Goal: Task Accomplishment & Management: Manage account settings

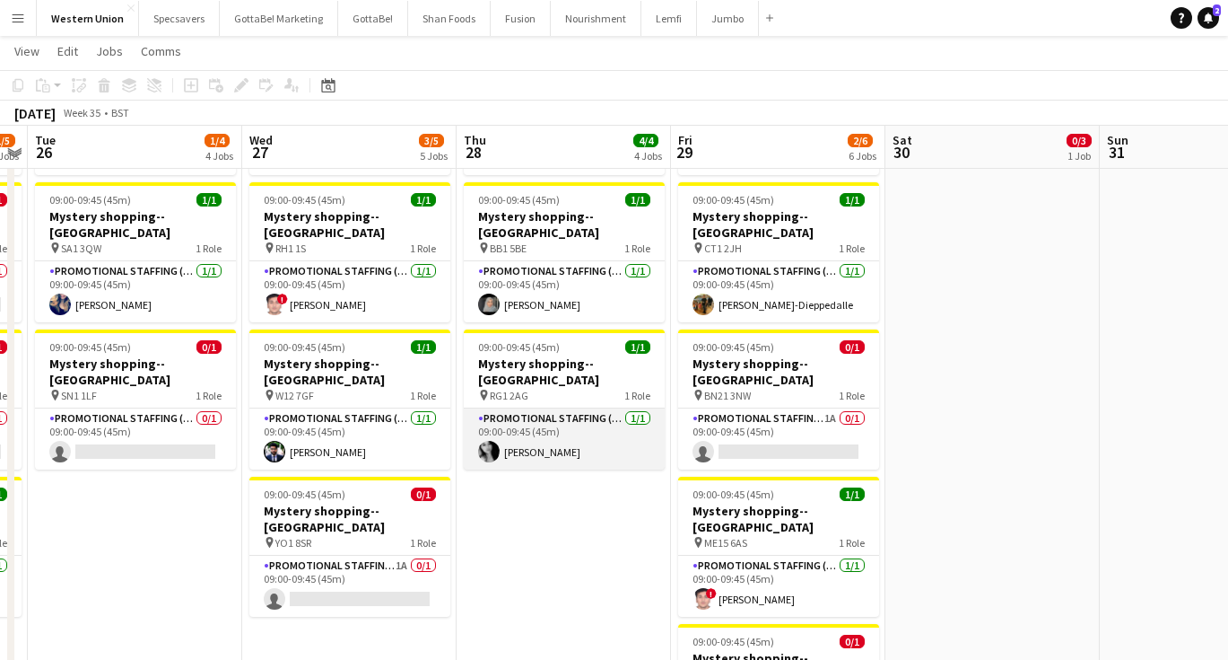
scroll to position [0, 627]
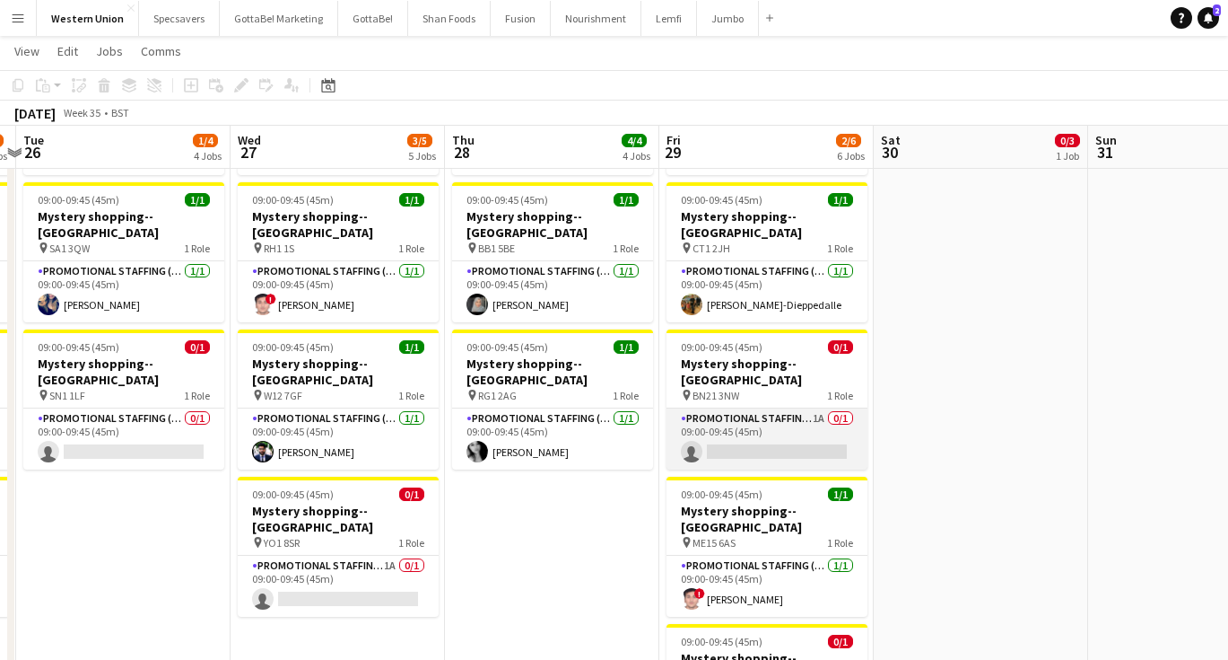
click at [765, 408] on app-card-role "Promotional Staffing (Mystery Shopper) 1A 0/1 09:00-09:45 (45m) single-neutral-…" at bounding box center [767, 438] width 201 height 61
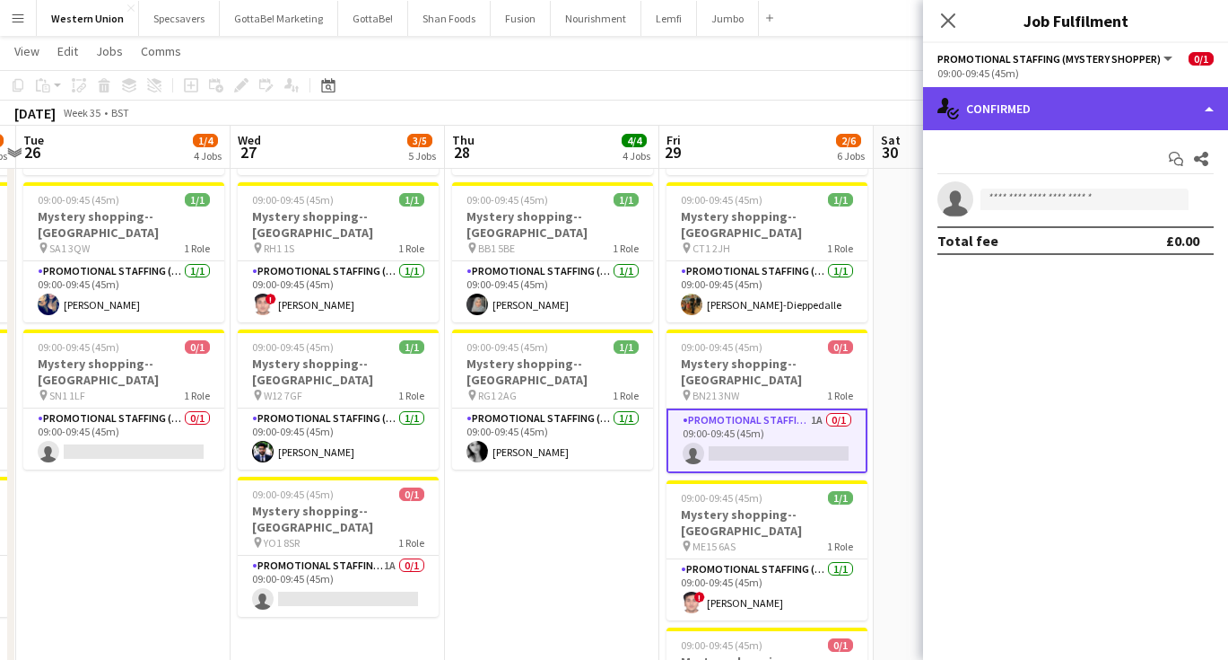
click at [1104, 87] on div "single-neutral-actions-check-2 Confirmed" at bounding box center [1075, 108] width 305 height 43
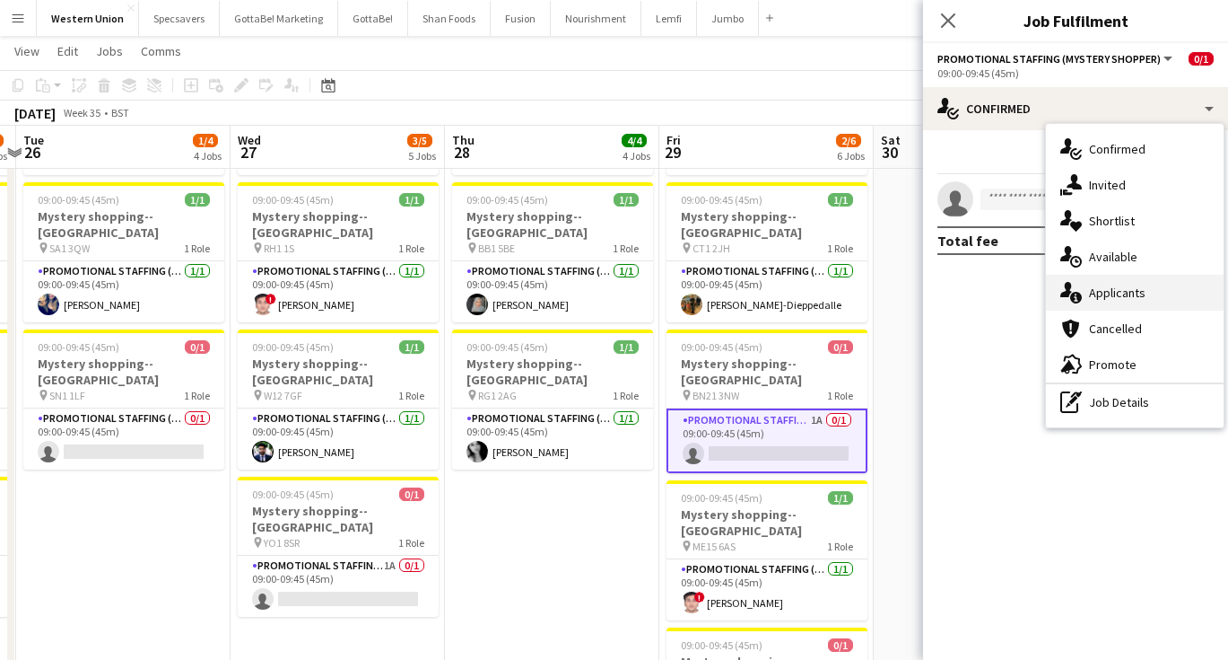
click at [1115, 292] on div "single-neutral-actions-information Applicants" at bounding box center [1135, 293] width 178 height 36
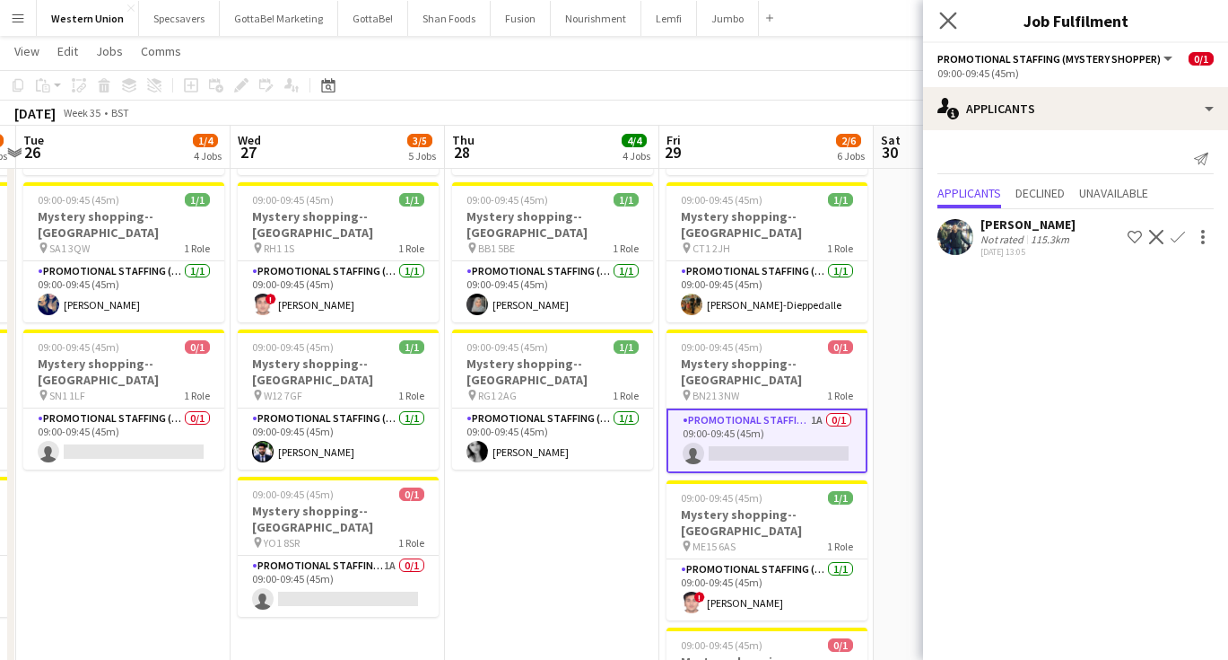
click at [950, 9] on app-icon "Close pop-in" at bounding box center [949, 21] width 26 height 26
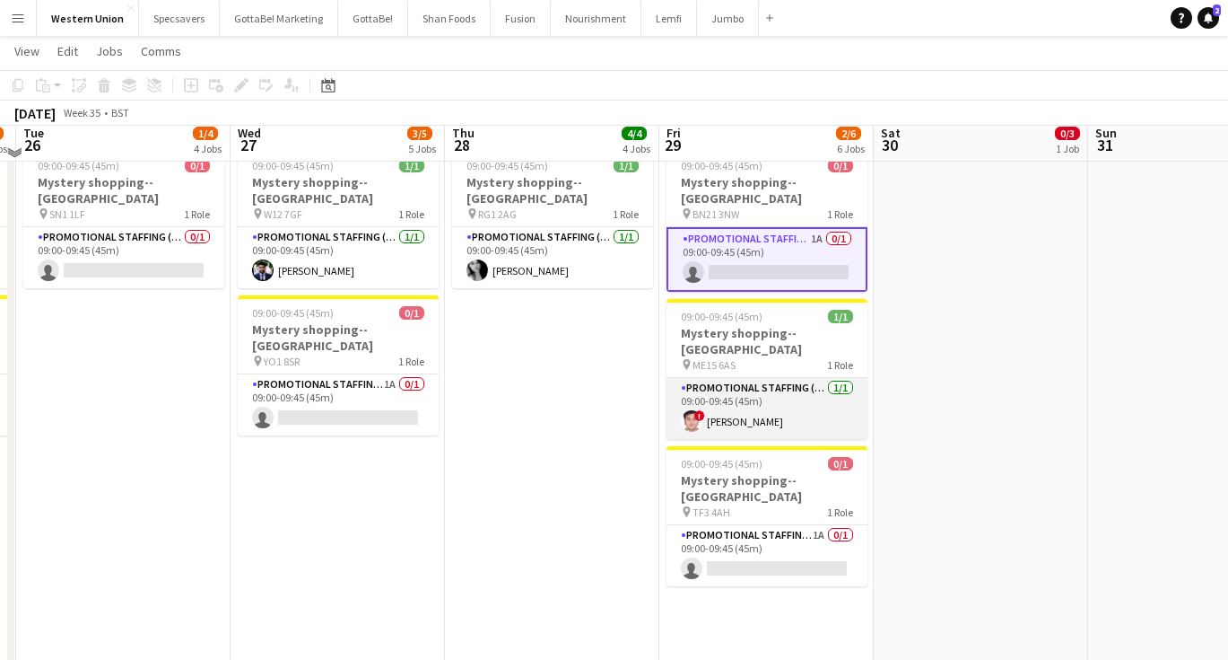
scroll to position [475, 0]
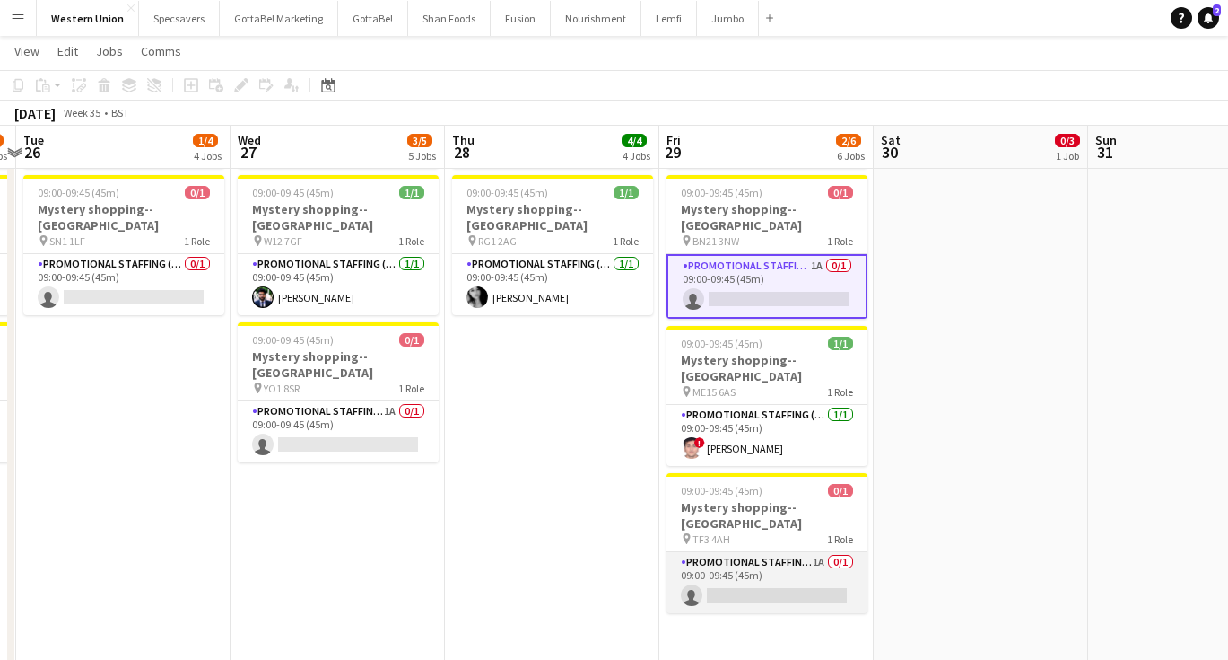
click at [817, 552] on app-card-role "Promotional Staffing (Mystery Shopper) 1A 0/1 09:00-09:45 (45m) single-neutral-…" at bounding box center [767, 582] width 201 height 61
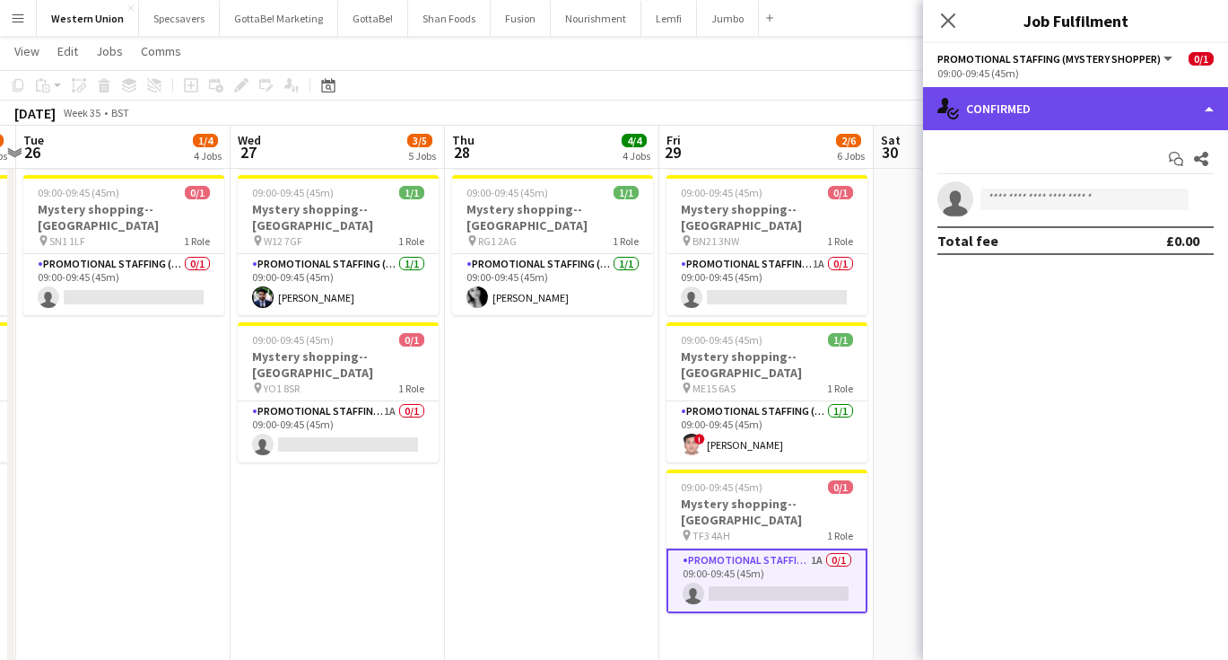
click at [1030, 109] on div "single-neutral-actions-check-2 Confirmed" at bounding box center [1075, 108] width 305 height 43
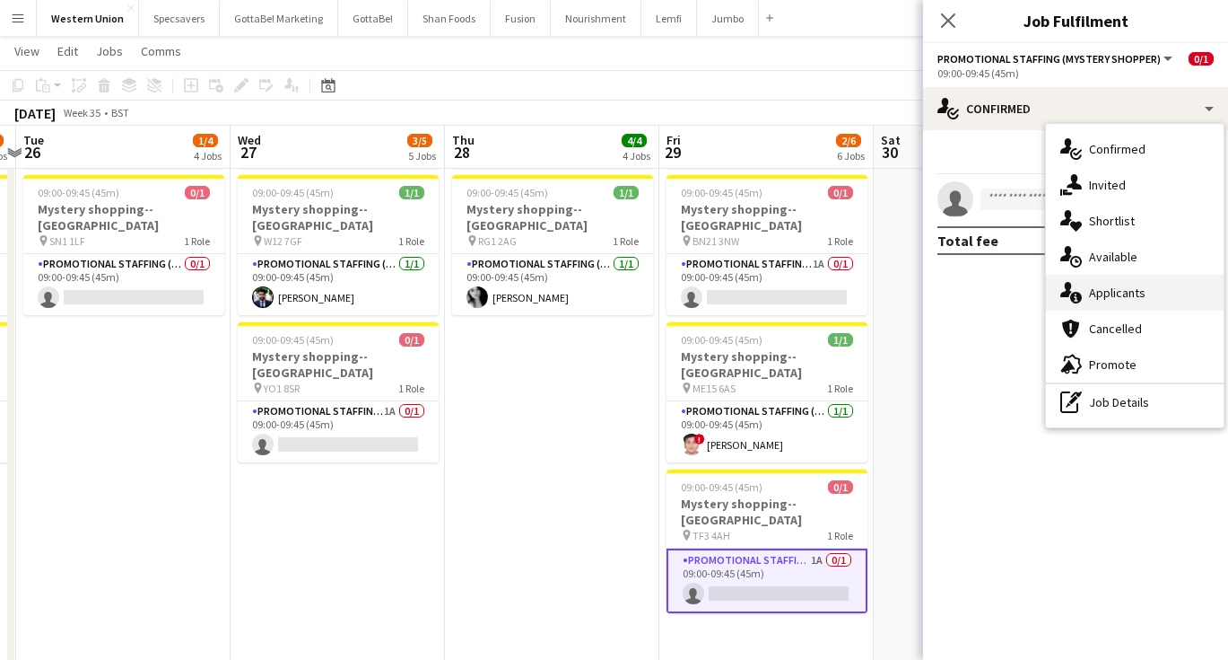
click at [1108, 298] on div "single-neutral-actions-information Applicants" at bounding box center [1135, 293] width 178 height 36
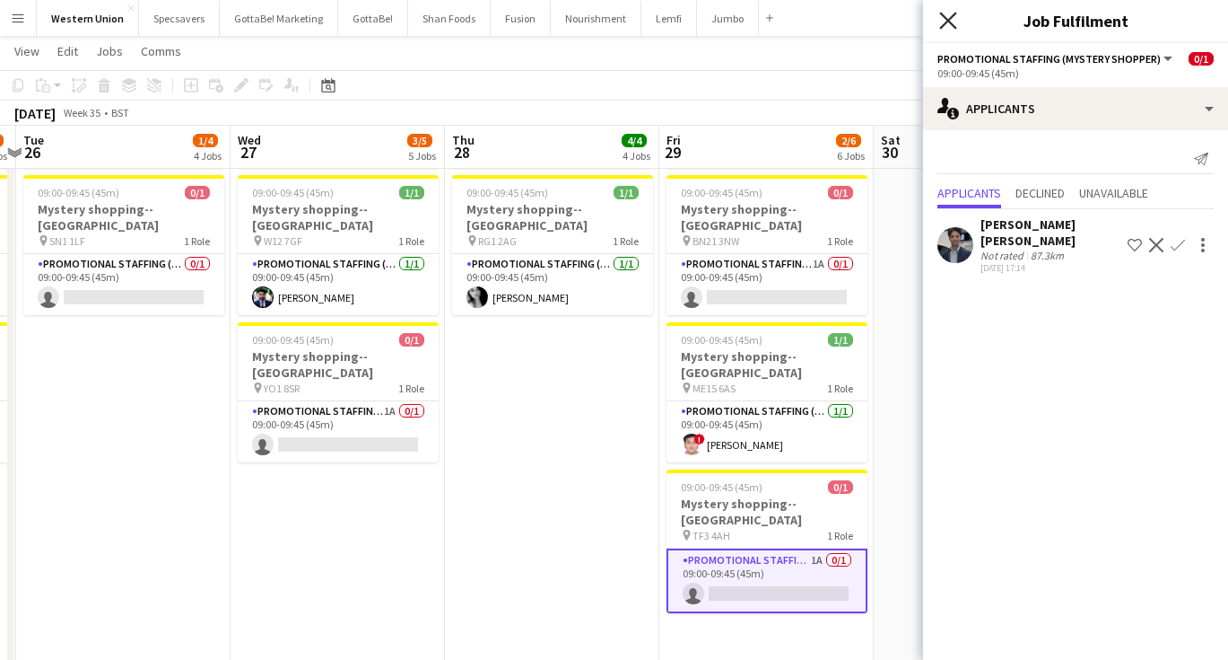
click at [942, 20] on icon "Close pop-in" at bounding box center [948, 20] width 17 height 17
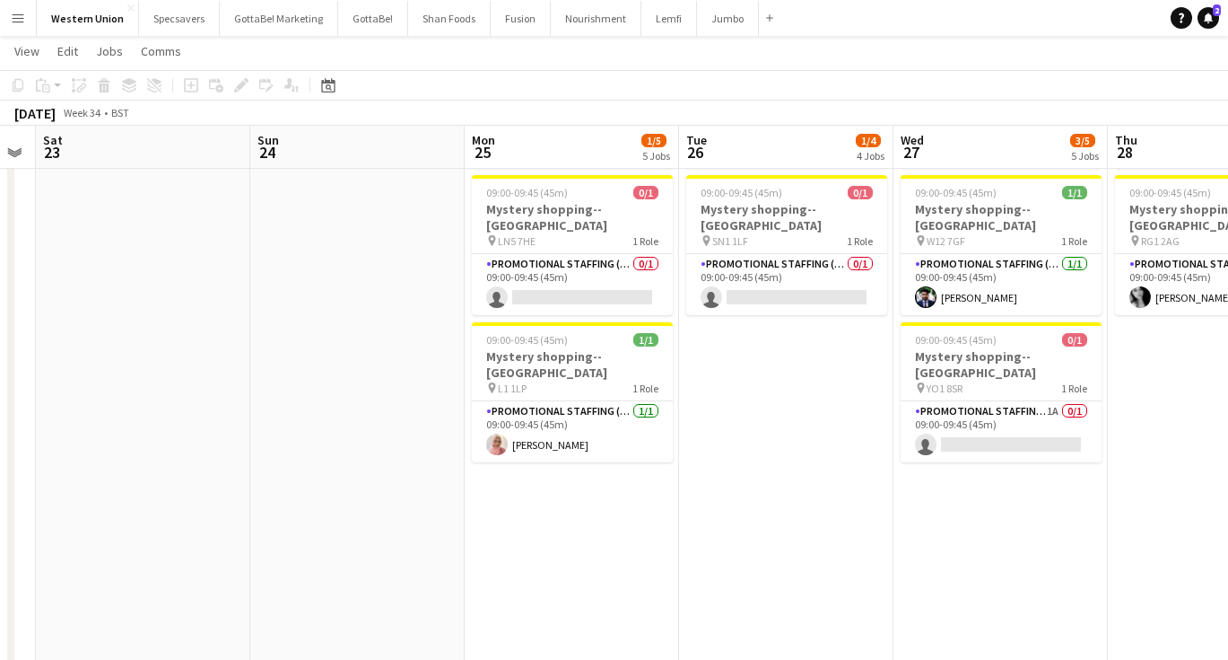
scroll to position [0, 370]
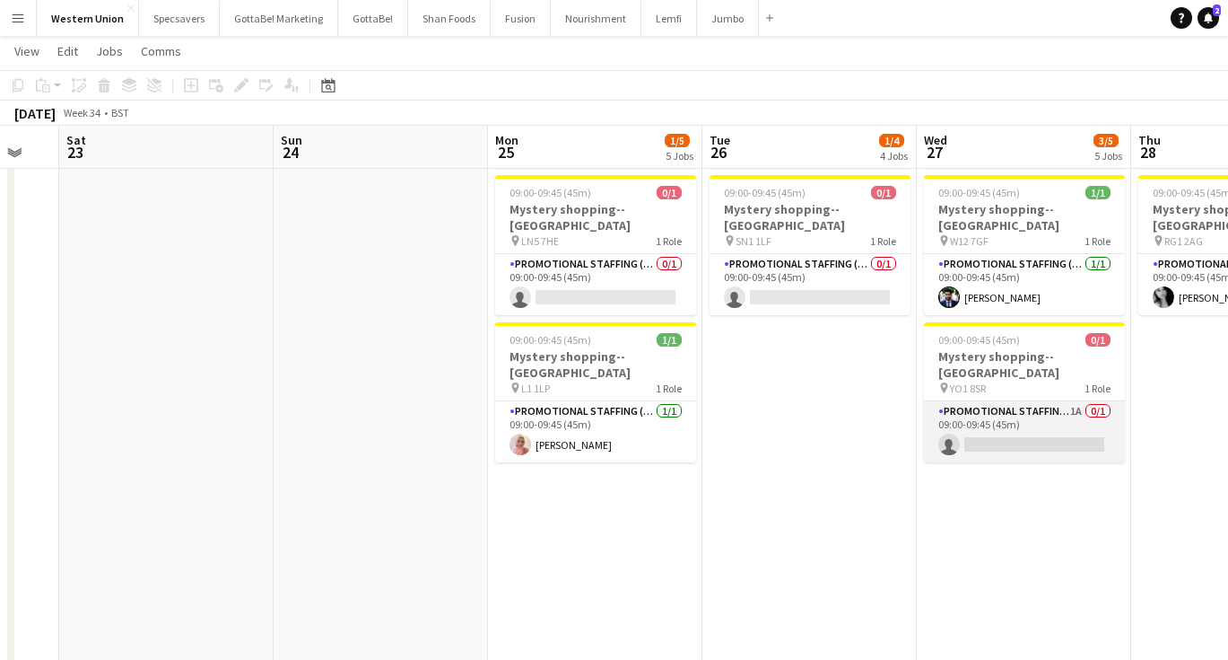
click at [1056, 401] on app-card-role "Promotional Staffing (Mystery Shopper) 1A 0/1 09:00-09:45 (45m) single-neutral-…" at bounding box center [1024, 431] width 201 height 61
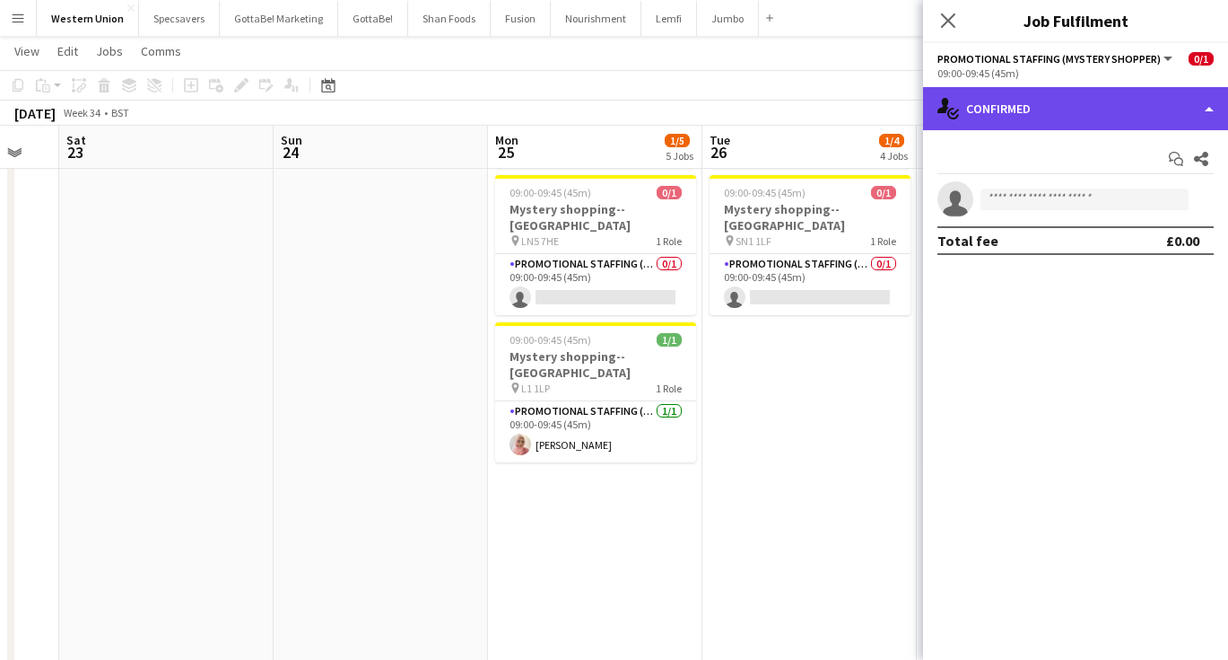
click at [1156, 117] on div "single-neutral-actions-check-2 Confirmed" at bounding box center [1075, 108] width 305 height 43
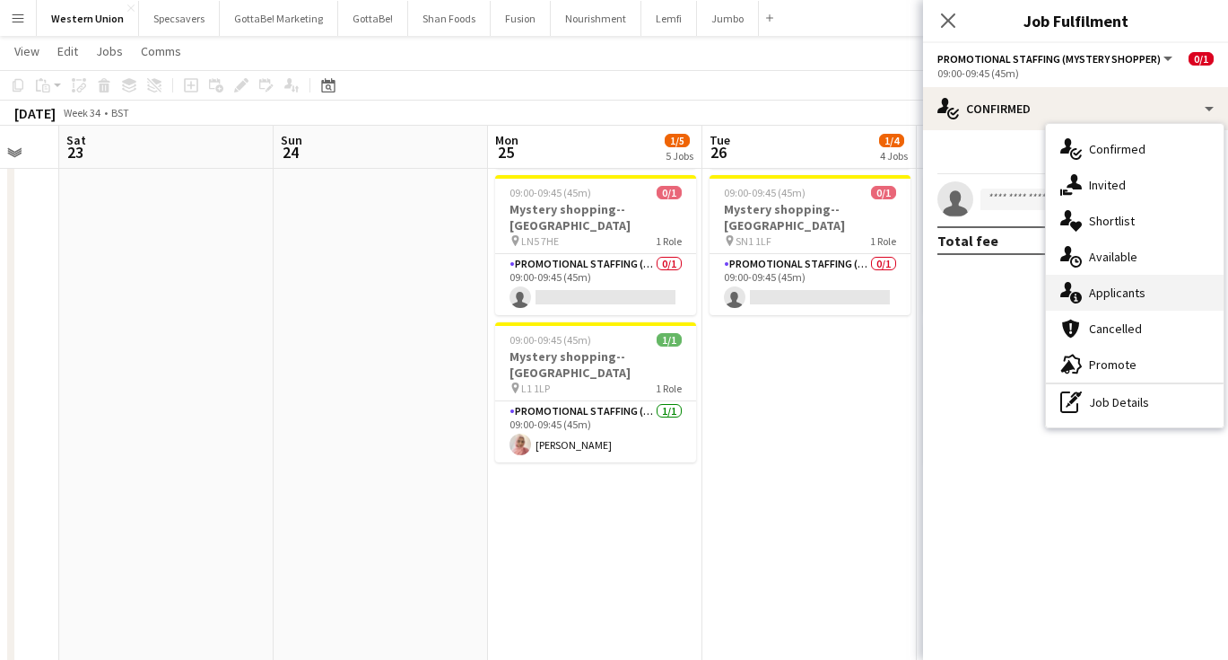
click at [1153, 295] on div "single-neutral-actions-information Applicants" at bounding box center [1135, 293] width 178 height 36
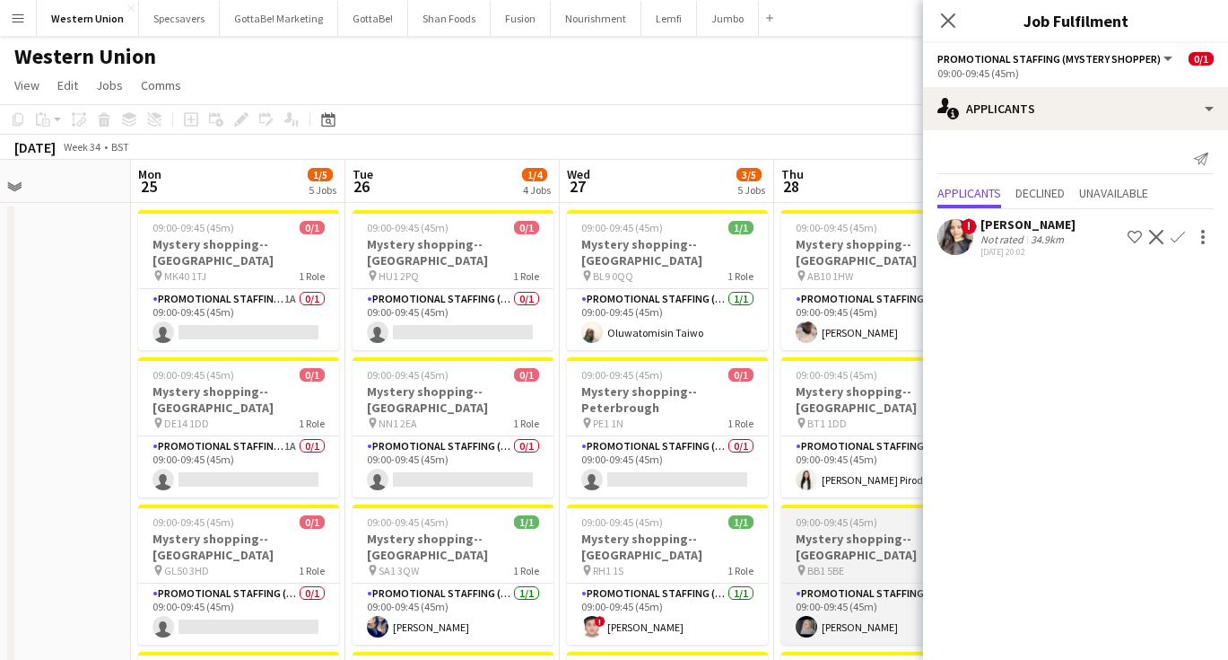
scroll to position [0, 0]
